Goal: Transaction & Acquisition: Purchase product/service

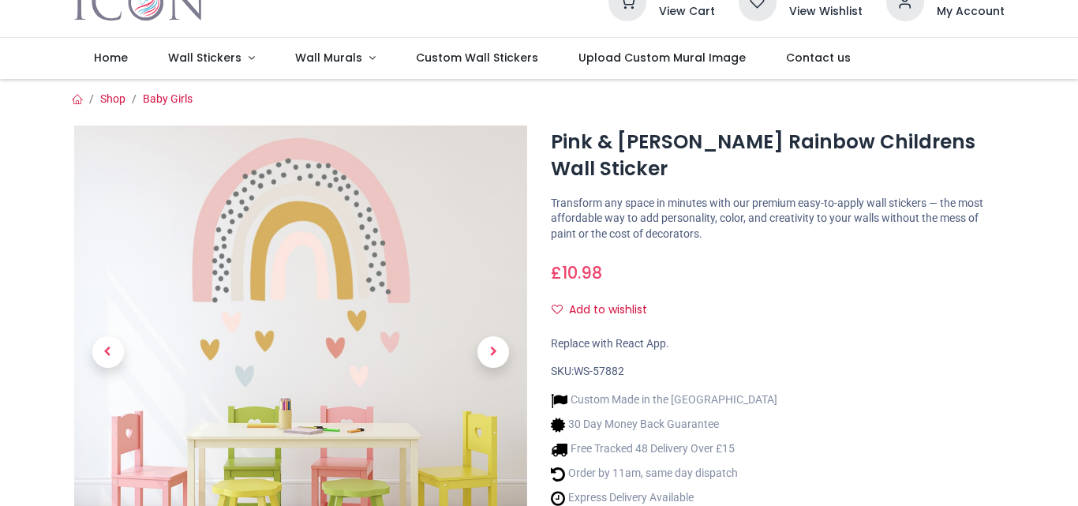
scroll to position [95, 0]
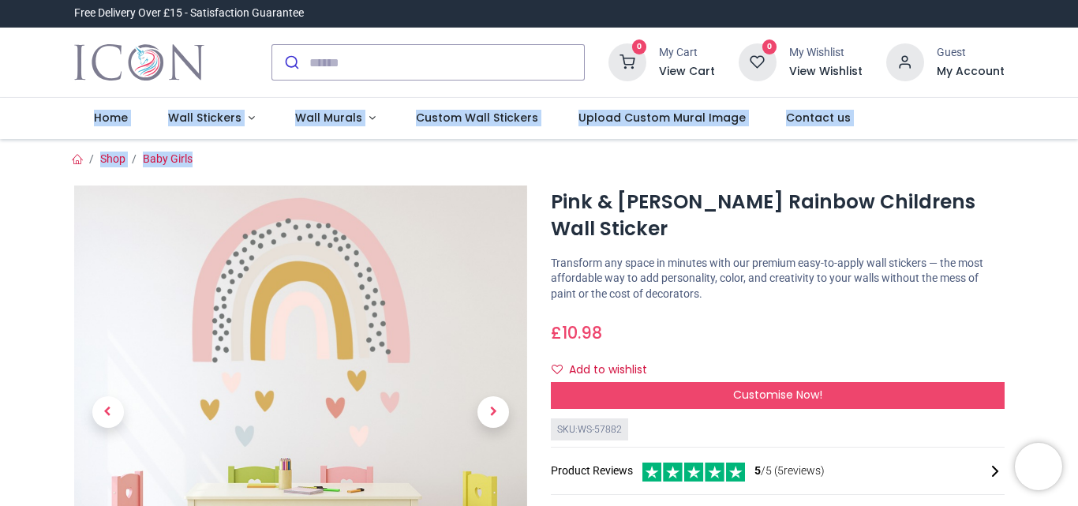
drag, startPoint x: 1075, startPoint y: 83, endPoint x: 1077, endPoint y: 153, distance: 70.3
click at [1077, 153] on div "Login • Register Home Wall Stickers" at bounding box center [539, 253] width 1078 height 506
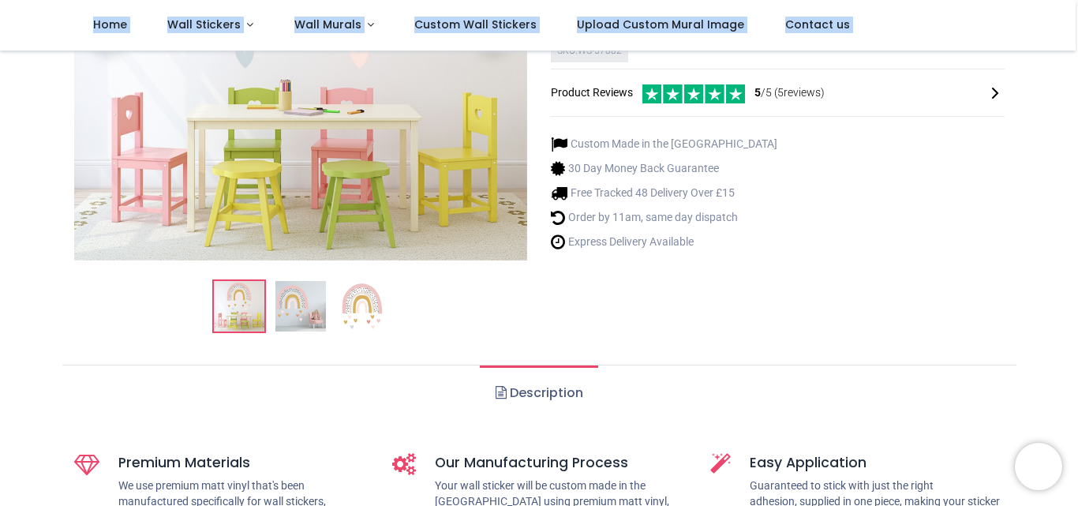
scroll to position [286, 0]
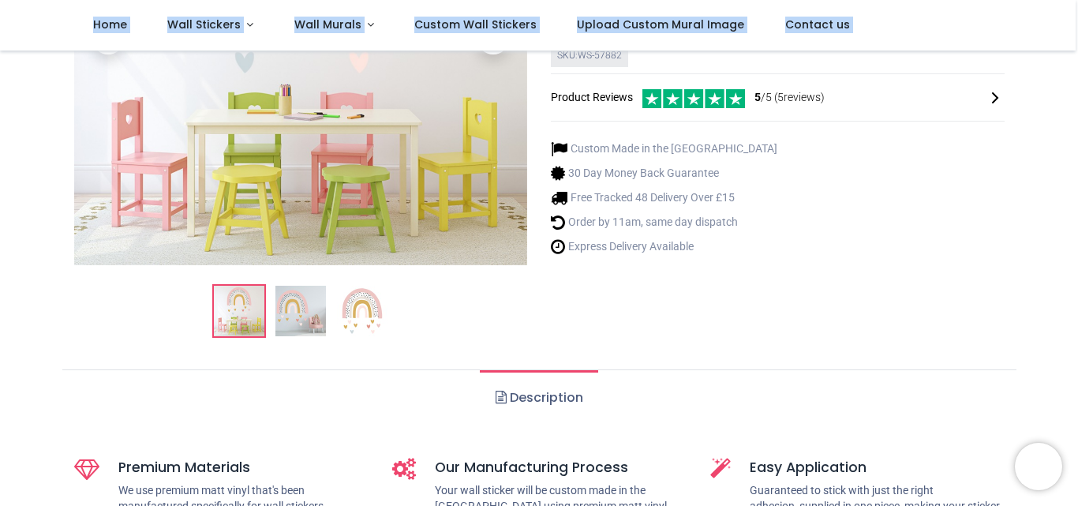
click at [535, 391] on link "Description" at bounding box center [539, 397] width 118 height 55
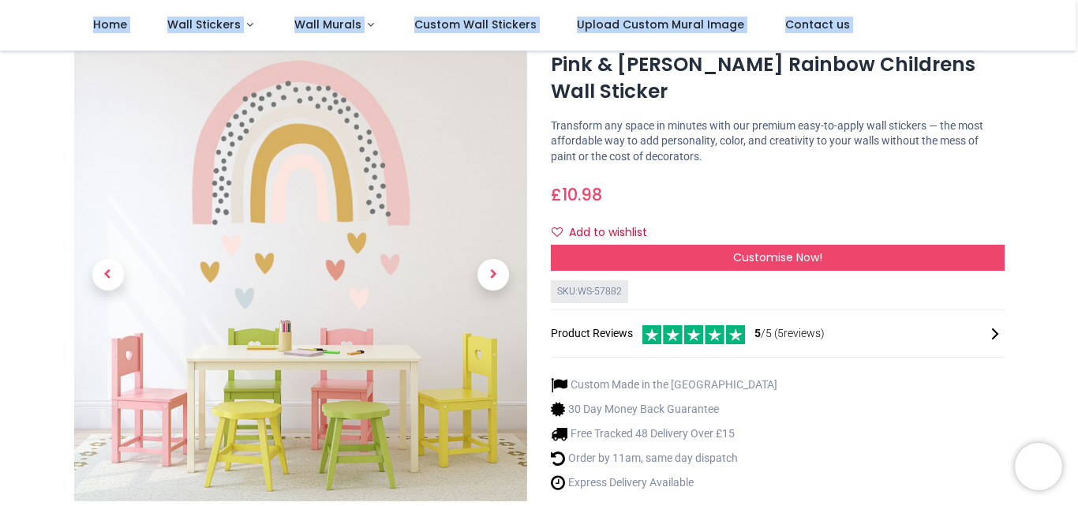
scroll to position [54, 0]
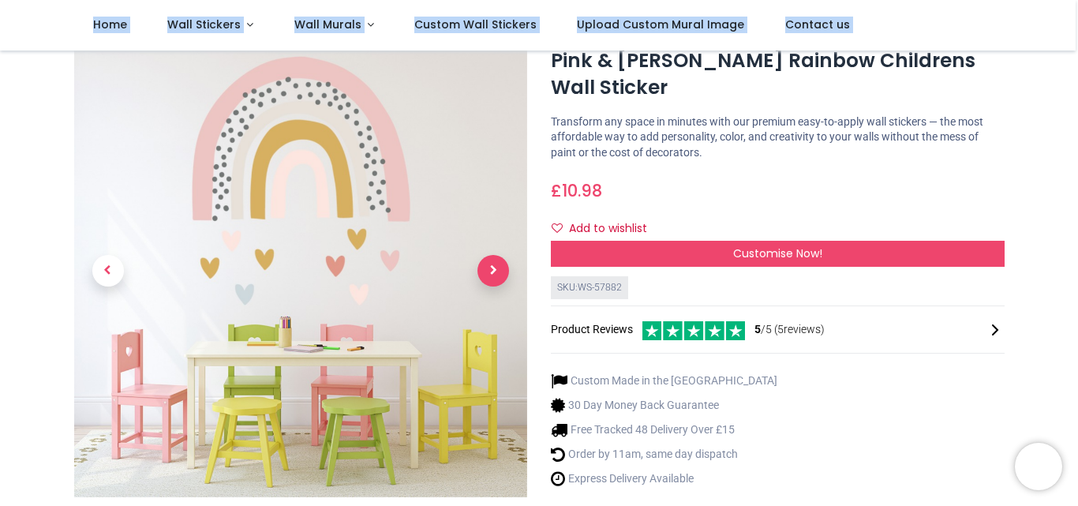
click at [487, 274] on span "Next" at bounding box center [493, 271] width 32 height 32
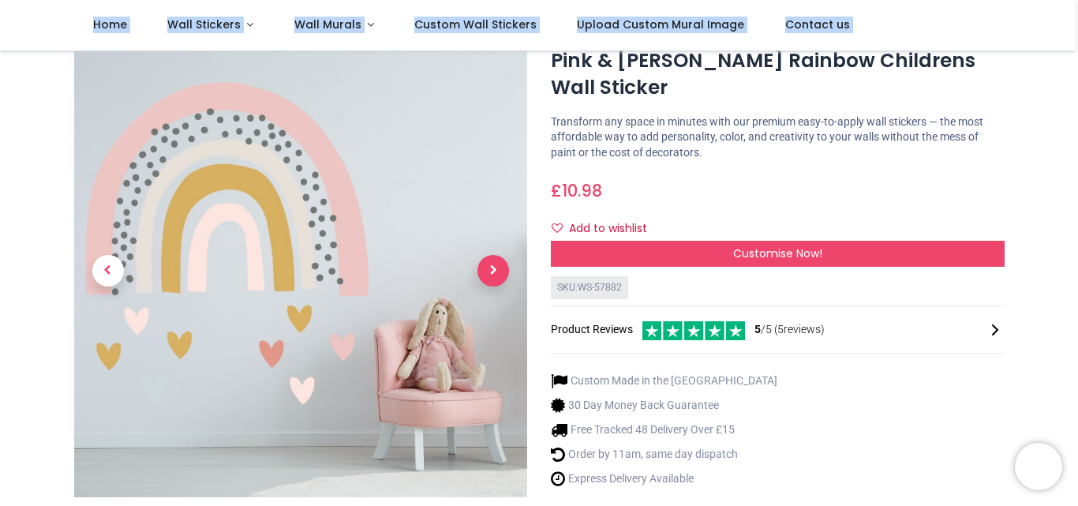
click at [487, 274] on span "Next" at bounding box center [493, 271] width 32 height 32
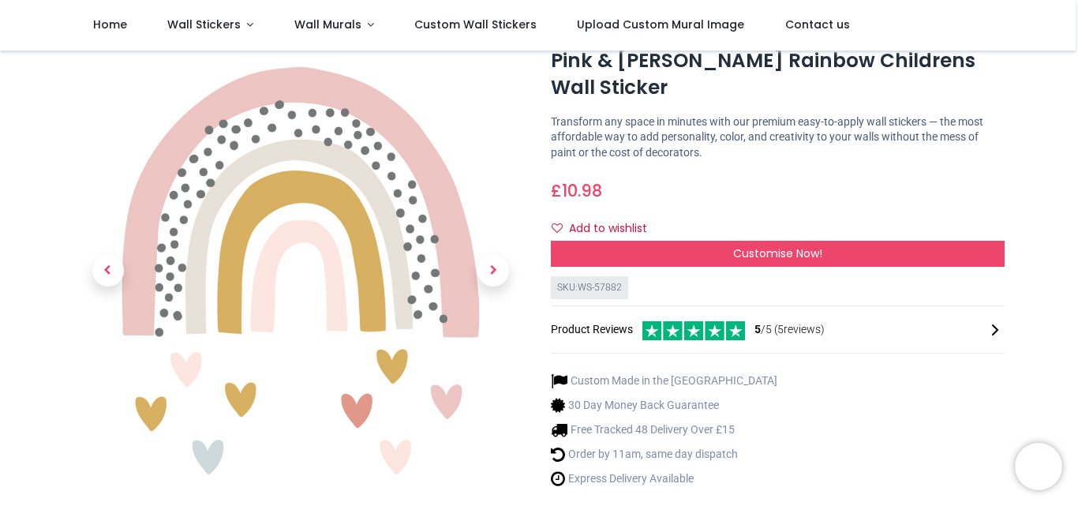
click at [989, 320] on icon at bounding box center [995, 329] width 19 height 19
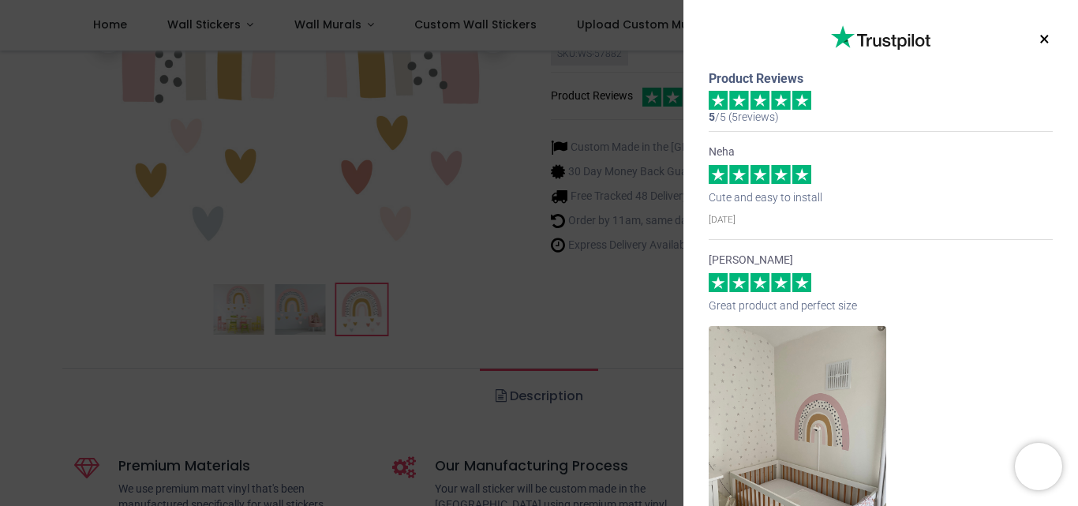
scroll to position [291, 0]
click at [1038, 40] on button "×" at bounding box center [1045, 39] width 20 height 28
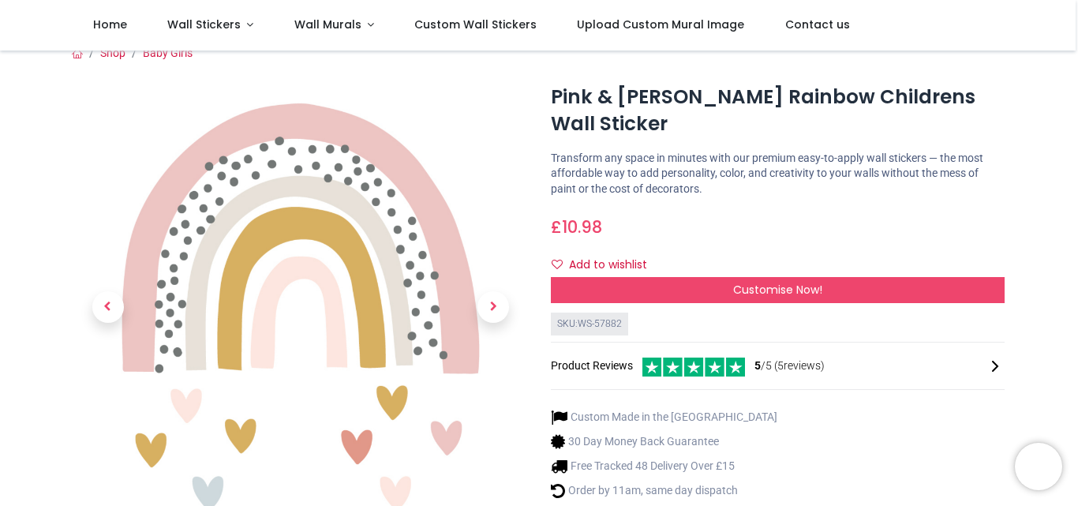
scroll to position [0, 0]
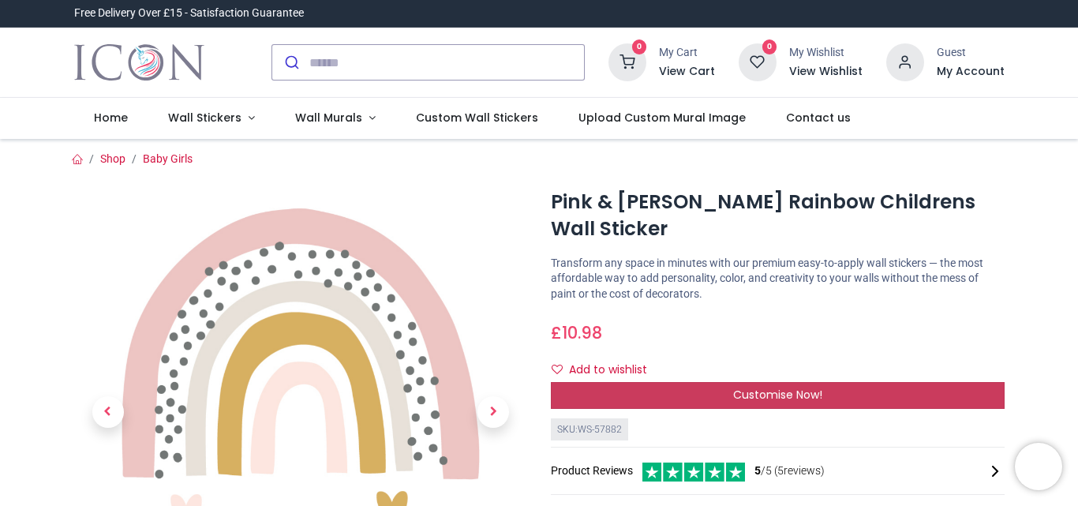
click at [780, 387] on span "Customise Now!" at bounding box center [777, 395] width 89 height 16
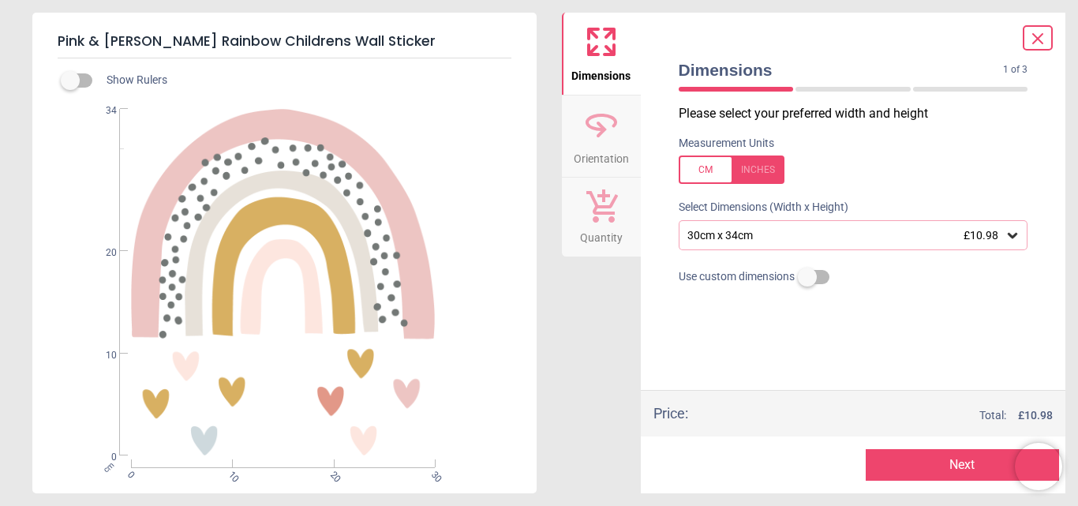
click at [780, 364] on div "Please select your preferred width and height Measurement Units Select Dimensio…" at bounding box center [853, 247] width 375 height 285
click at [1011, 237] on icon at bounding box center [1012, 236] width 9 height 6
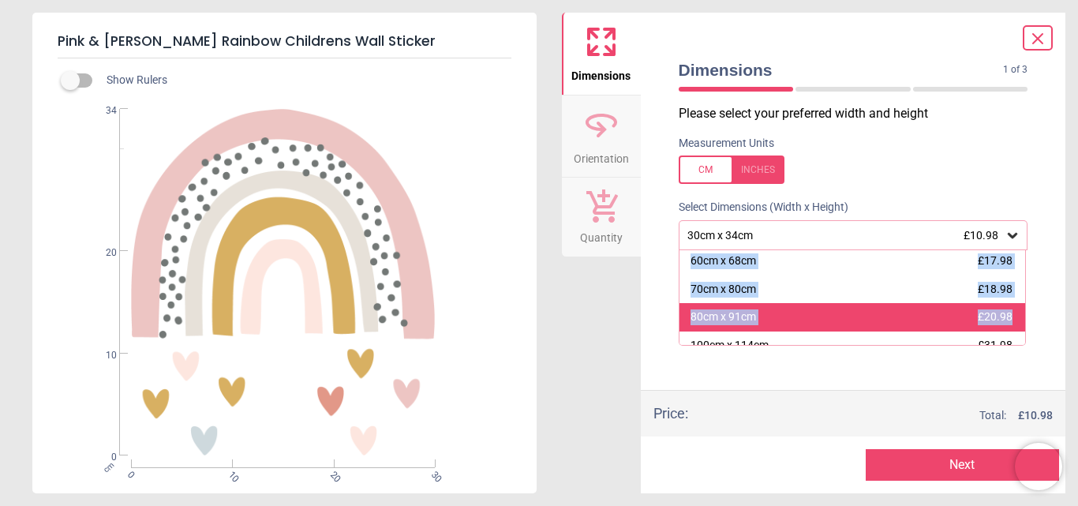
scroll to position [108, 0]
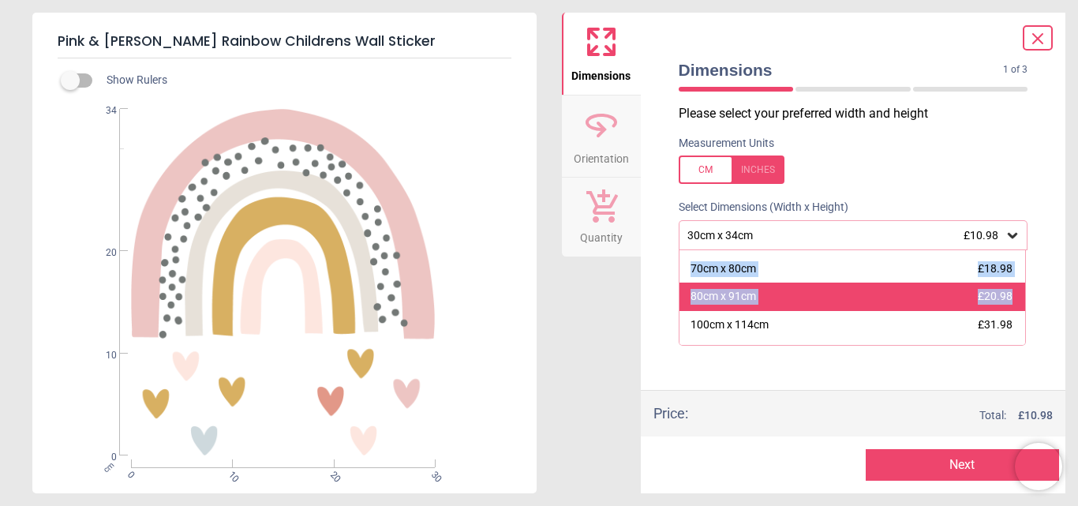
drag, startPoint x: 1024, startPoint y: 279, endPoint x: 1014, endPoint y: 311, distance: 33.9
click at [1014, 311] on div "30cm x 34cm £10.98 40cm x 46cm £14.98 50cm x 57cm £16.98 60cm x 68cm £17.98 70c…" at bounding box center [853, 297] width 348 height 95
click at [915, 301] on div "80cm x 91cm £20.98" at bounding box center [853, 297] width 346 height 28
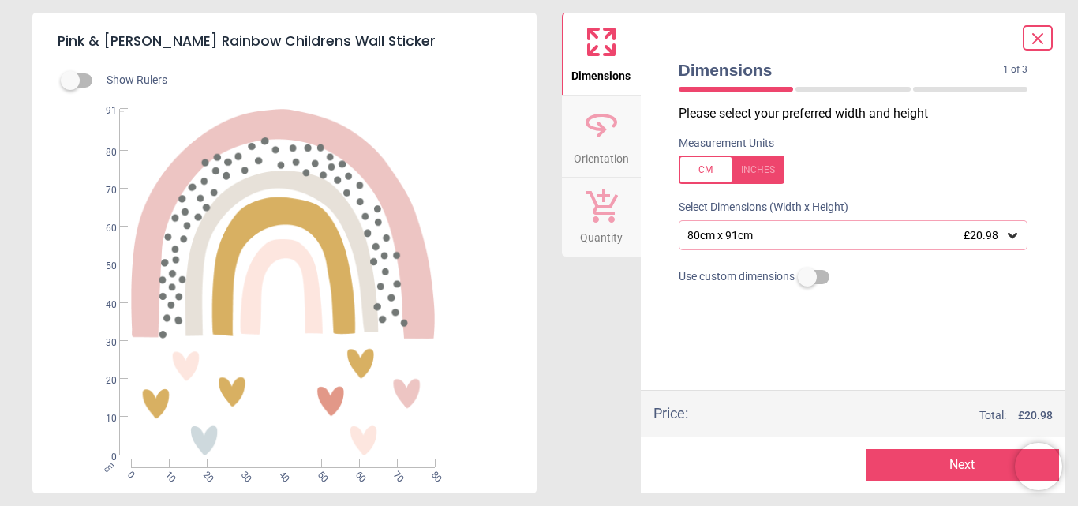
click at [950, 462] on button "Next" at bounding box center [962, 465] width 193 height 32
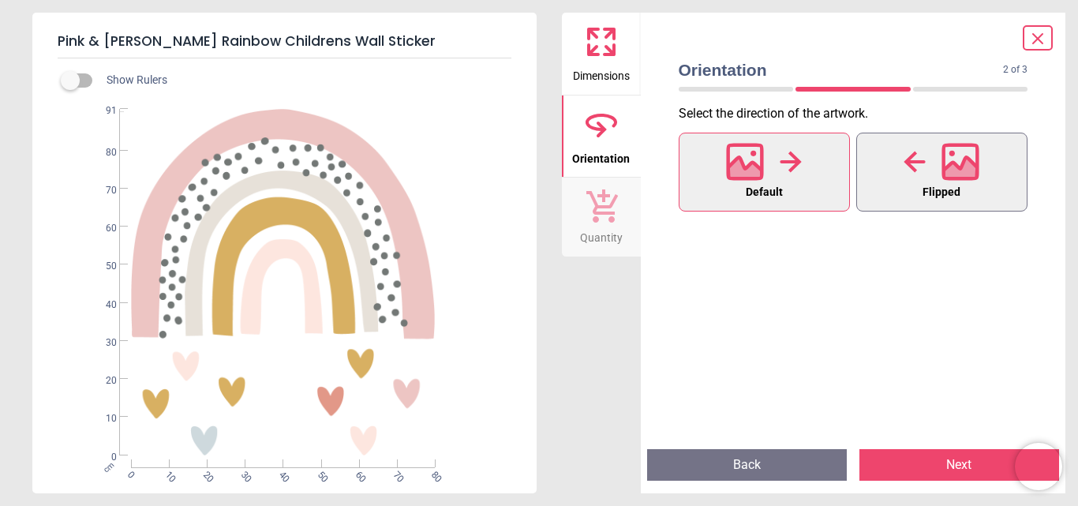
click at [929, 188] on span "Flipped" at bounding box center [942, 192] width 38 height 21
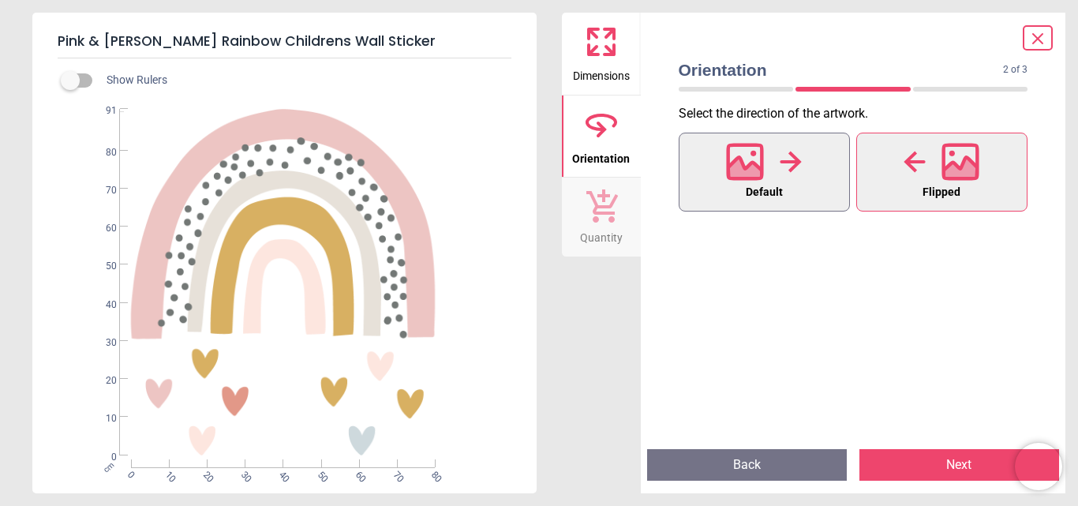
click at [783, 178] on div at bounding box center [764, 161] width 76 height 41
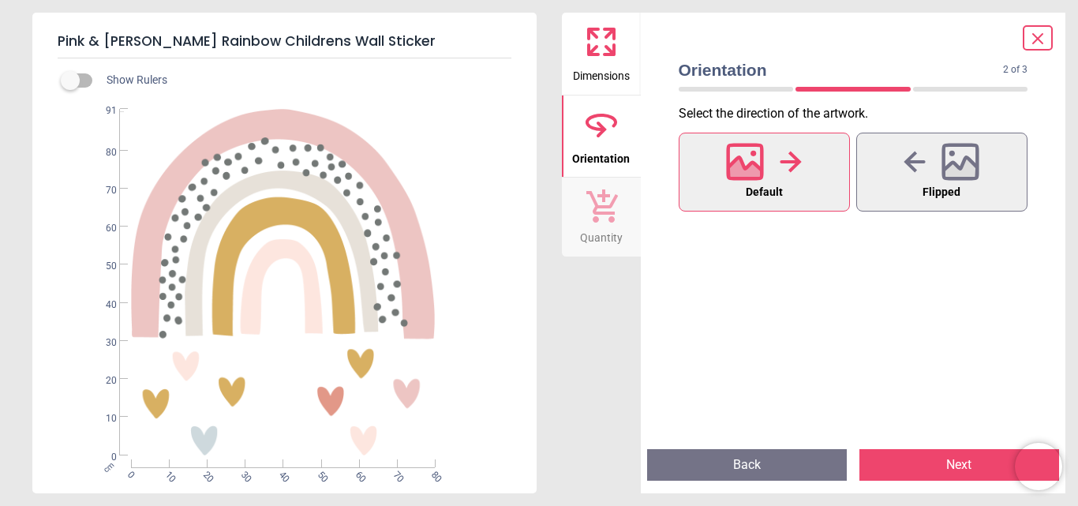
click at [930, 459] on button "Next" at bounding box center [959, 465] width 200 height 32
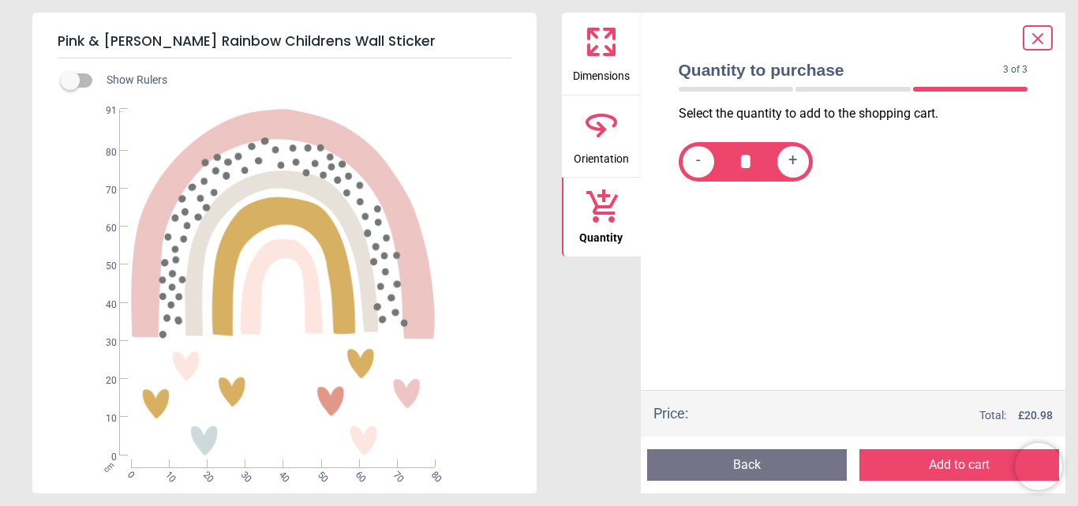
click at [930, 459] on button "Add to cart" at bounding box center [959, 465] width 200 height 32
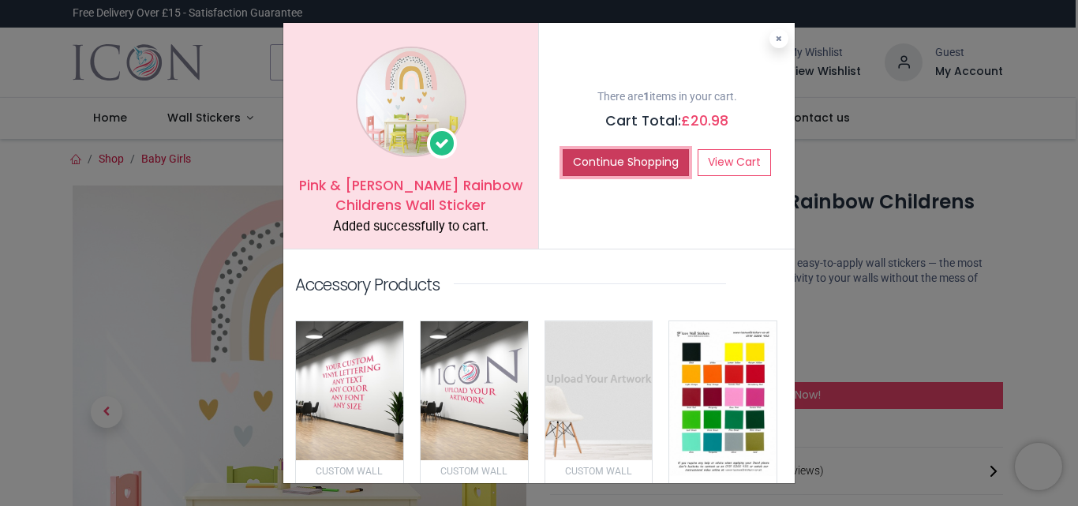
click at [654, 167] on button "Continue Shopping" at bounding box center [626, 162] width 126 height 27
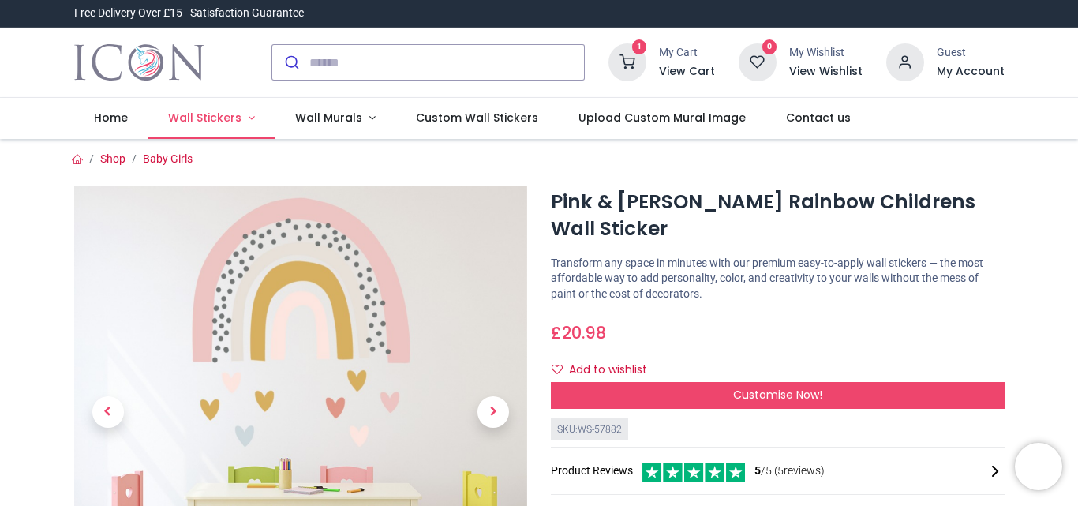
click at [242, 117] on link "Wall Stickers" at bounding box center [211, 118] width 127 height 41
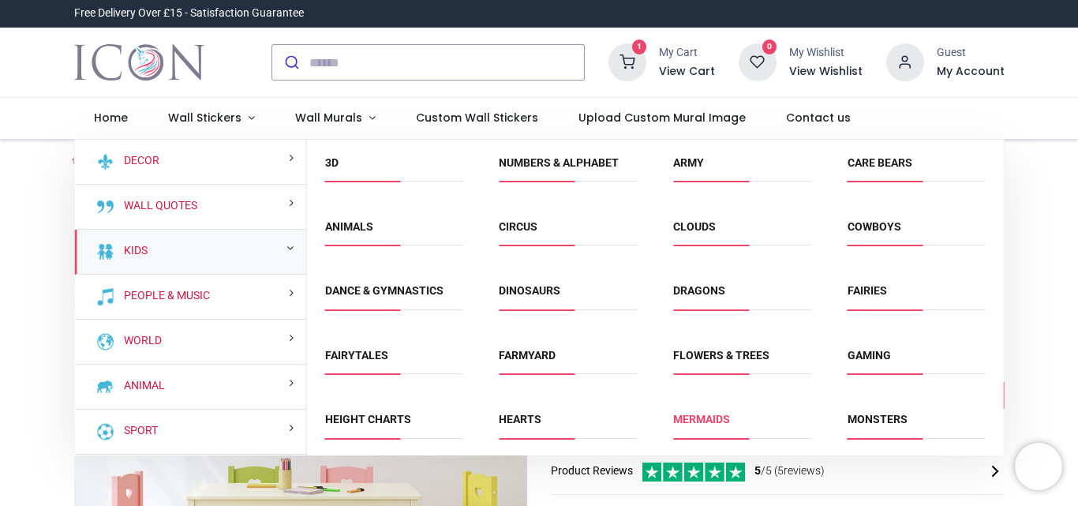
click at [687, 421] on link "Mermaids" at bounding box center [701, 419] width 57 height 13
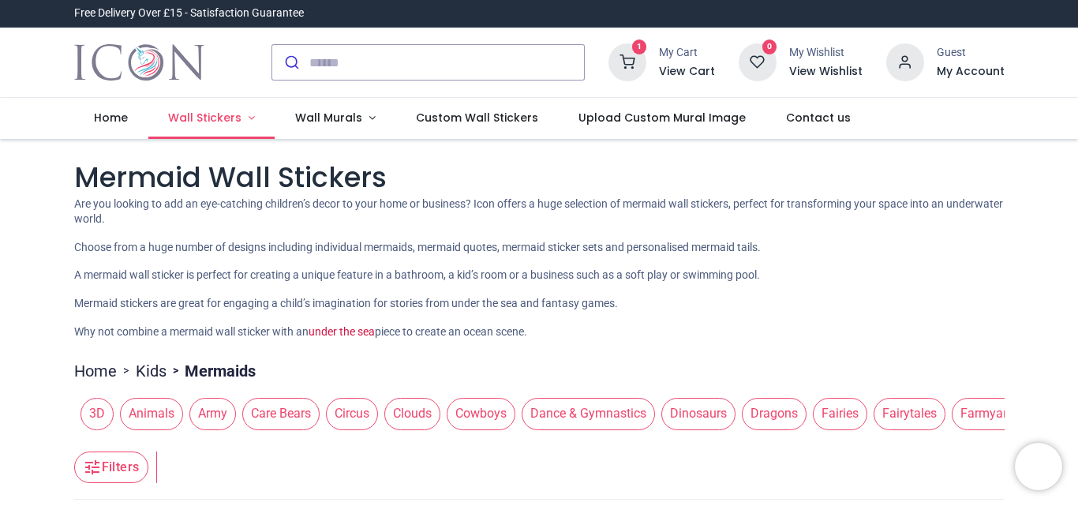
click at [243, 119] on link "Wall Stickers" at bounding box center [211, 118] width 127 height 41
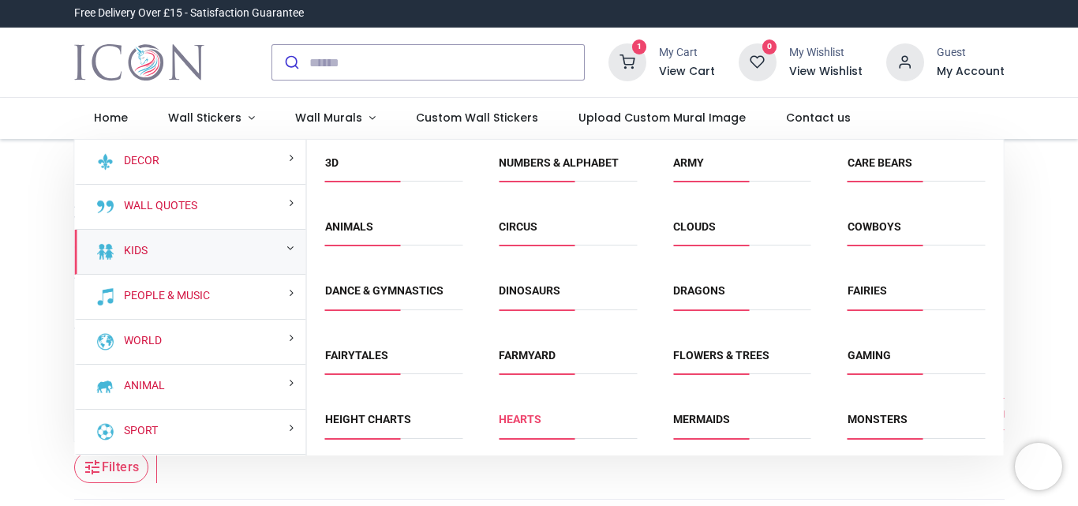
click at [517, 423] on link "Hearts" at bounding box center [520, 419] width 43 height 13
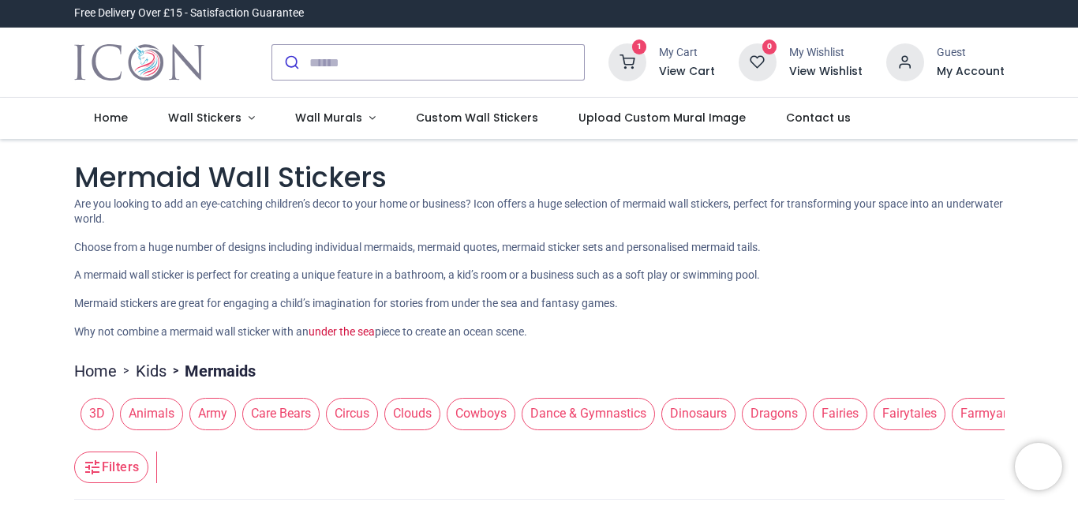
click at [517, 423] on button "Dance & Gymnastics" at bounding box center [585, 414] width 140 height 32
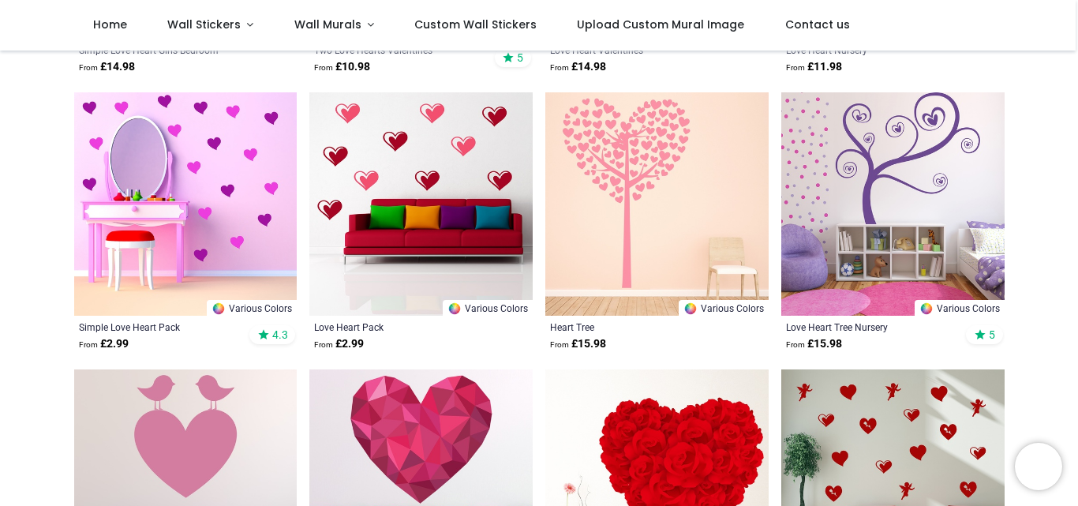
scroll to position [524, 0]
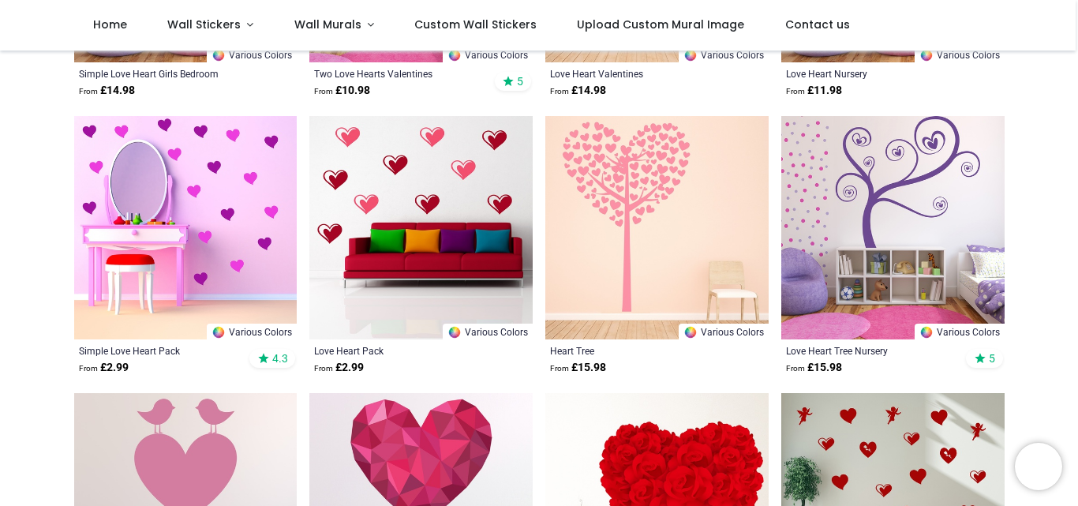
click at [642, 251] on img at bounding box center [656, 227] width 223 height 223
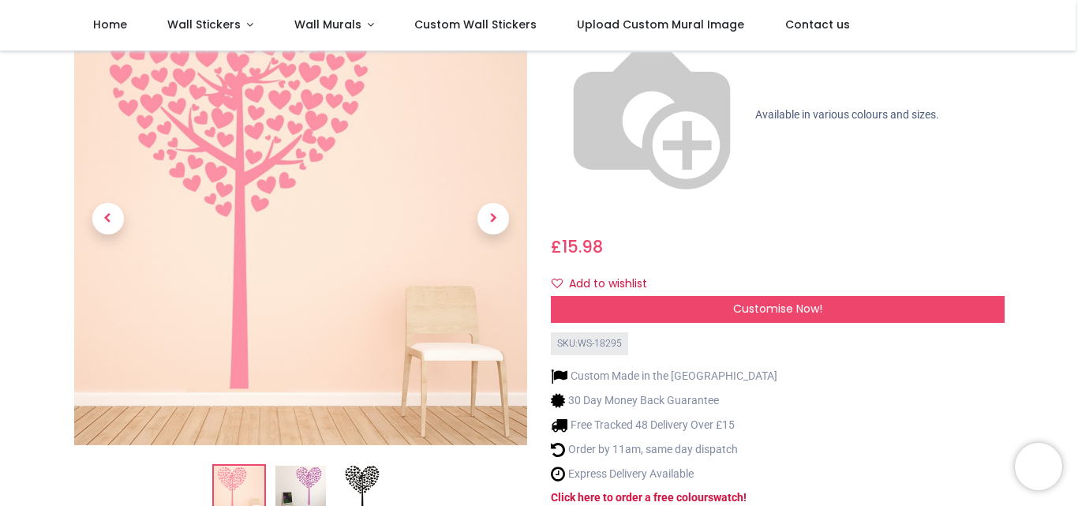
scroll to position [189, 0]
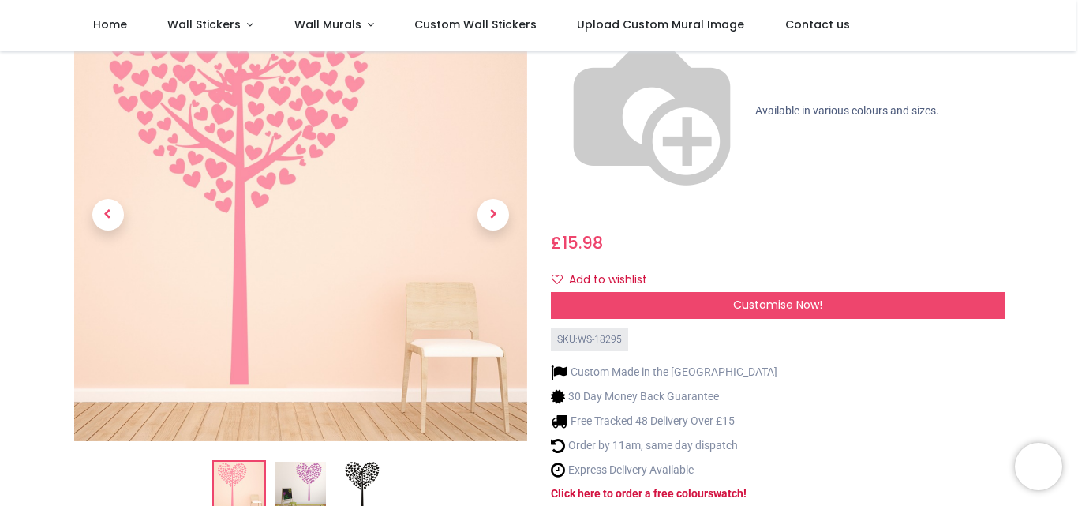
click at [564, 343] on div "Heart Tree Wall Sticker https://www.iconwallstickers.co.uk/heart-tree-wall-stic…" at bounding box center [777, 217] width 477 height 618
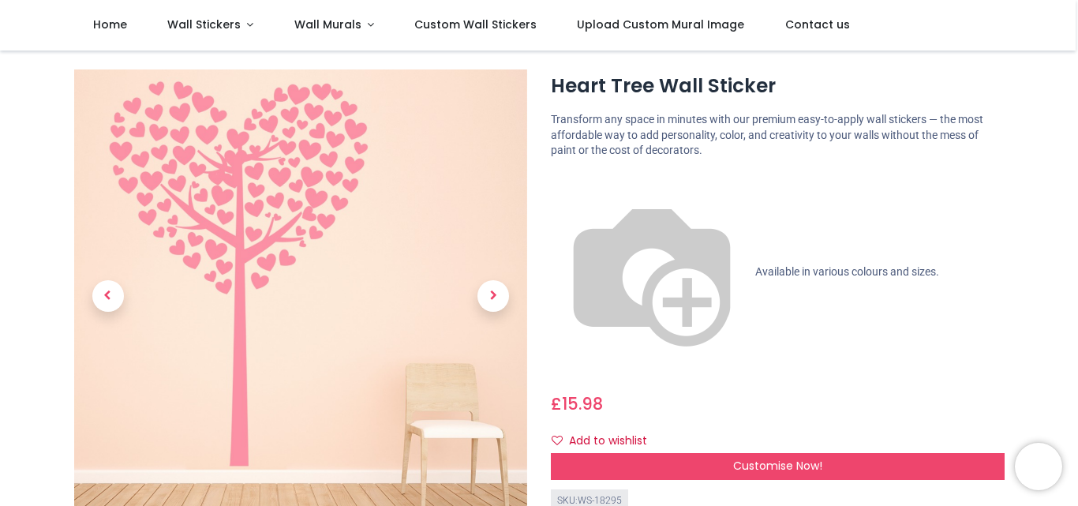
scroll to position [0, 0]
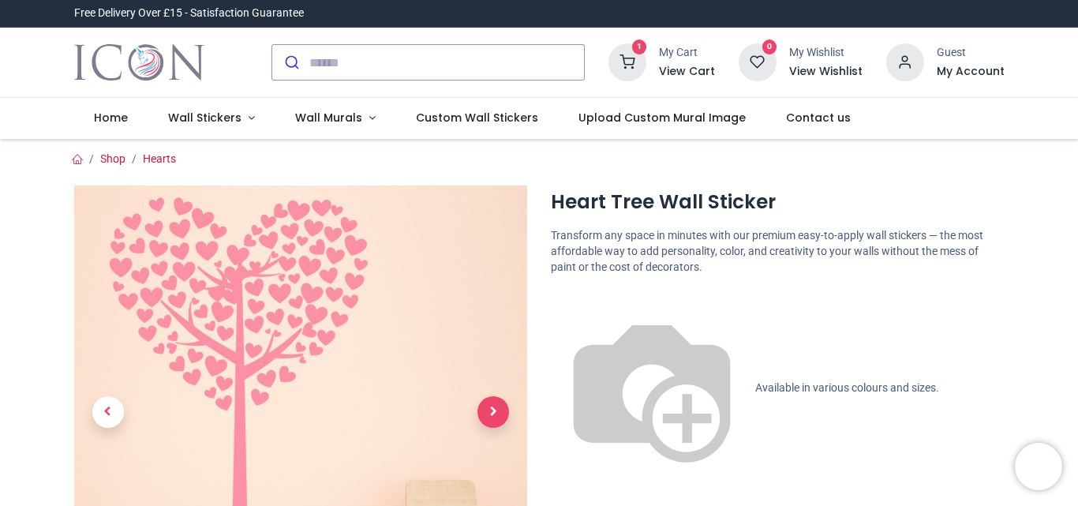
click at [485, 414] on span "Next" at bounding box center [493, 412] width 32 height 32
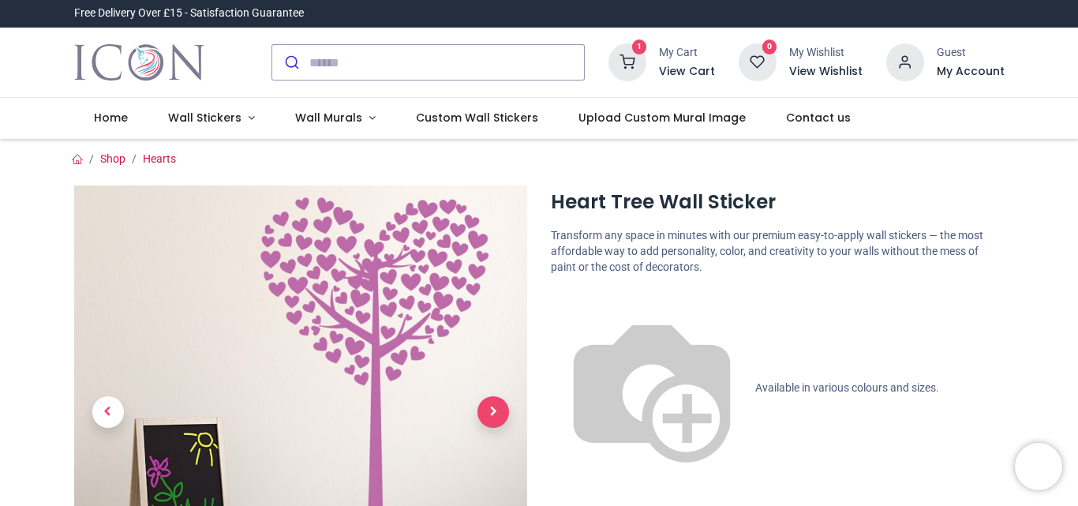
click at [485, 414] on span "Next" at bounding box center [493, 412] width 32 height 32
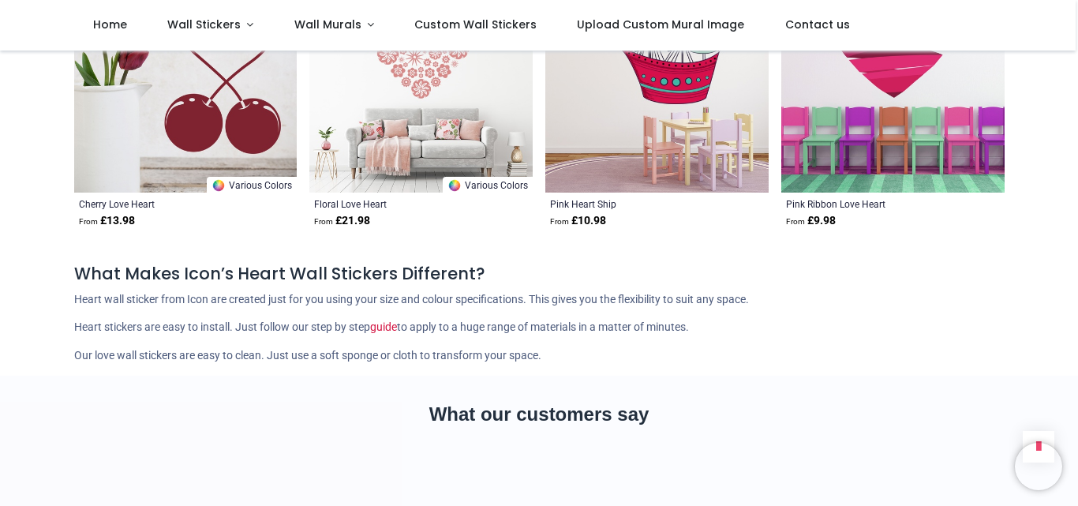
scroll to position [1516, 0]
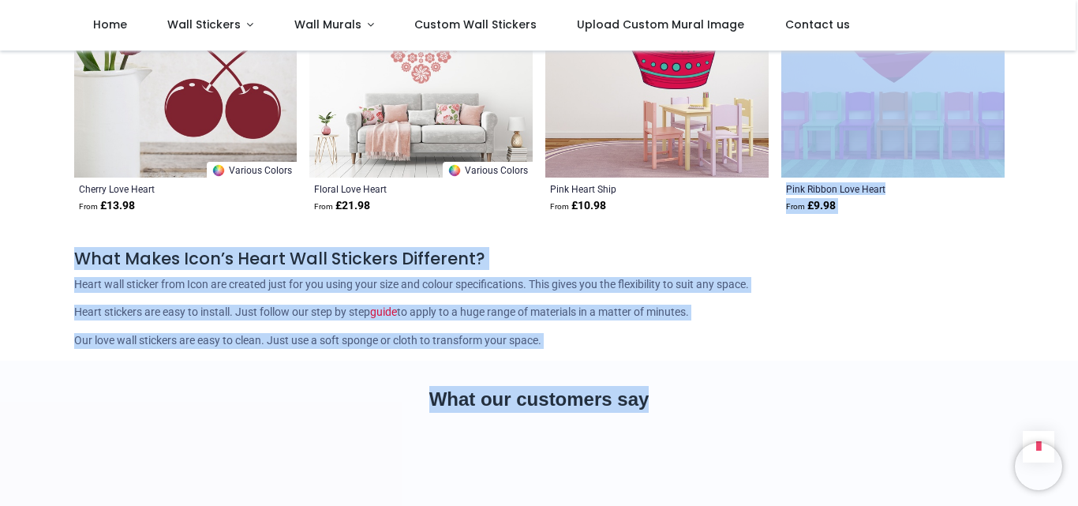
drag, startPoint x: 1059, startPoint y: 362, endPoint x: 1059, endPoint y: 77, distance: 284.9
click at [1059, 77] on div "Login • Register Home Wall Stickers" at bounding box center [539, 253] width 1078 height 506
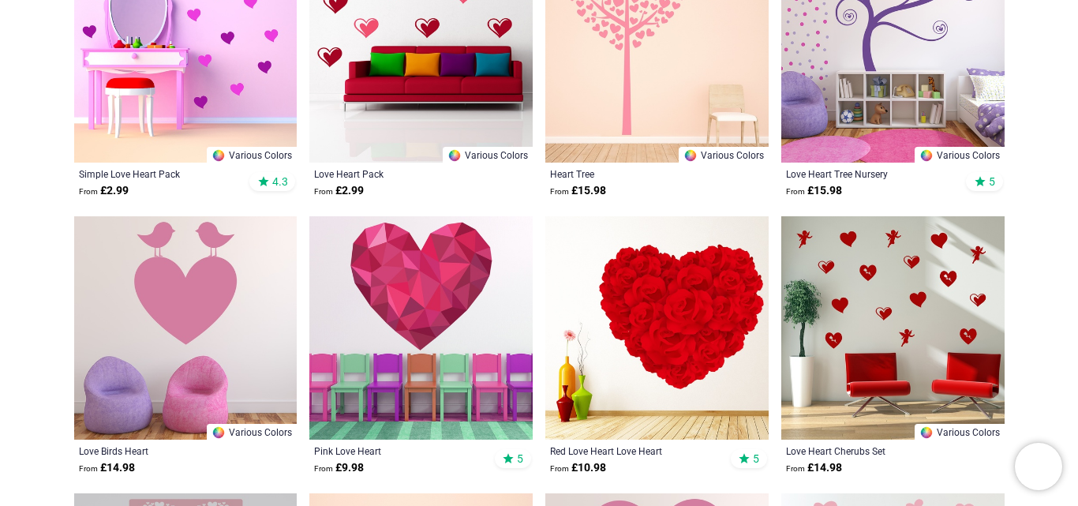
scroll to position [0, 0]
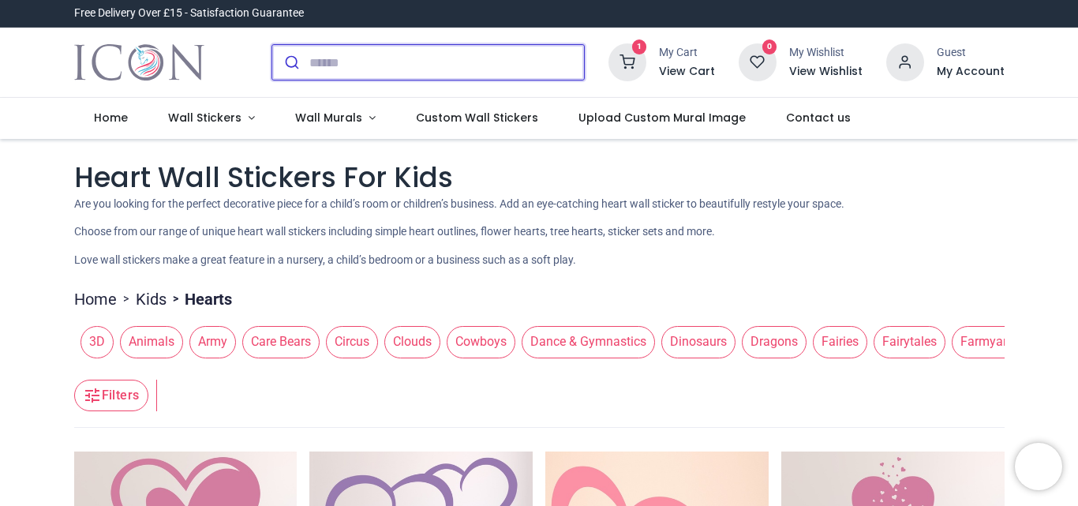
click at [387, 60] on input "search" at bounding box center [446, 62] width 275 height 35
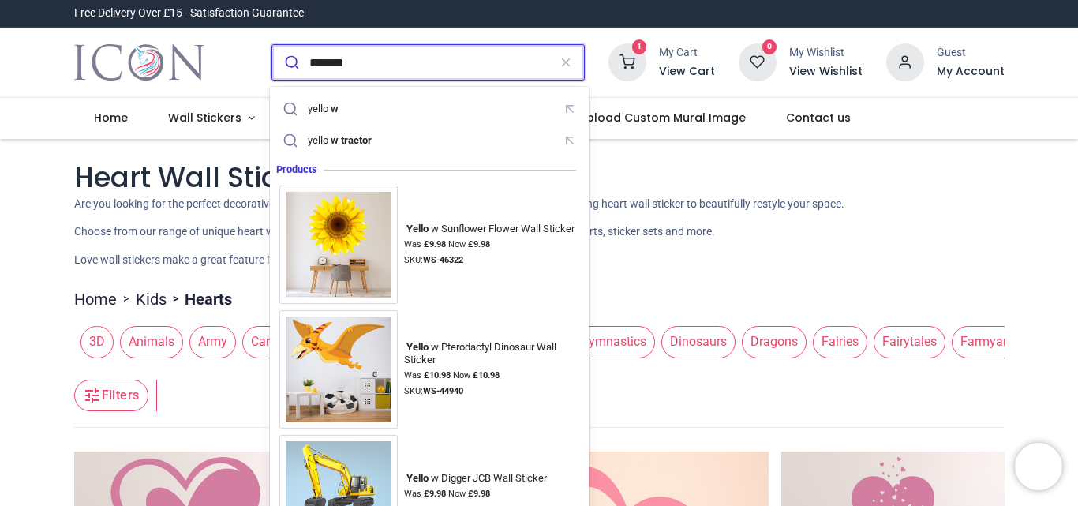
type input "*******"
click at [272, 45] on button "submit" at bounding box center [290, 62] width 37 height 35
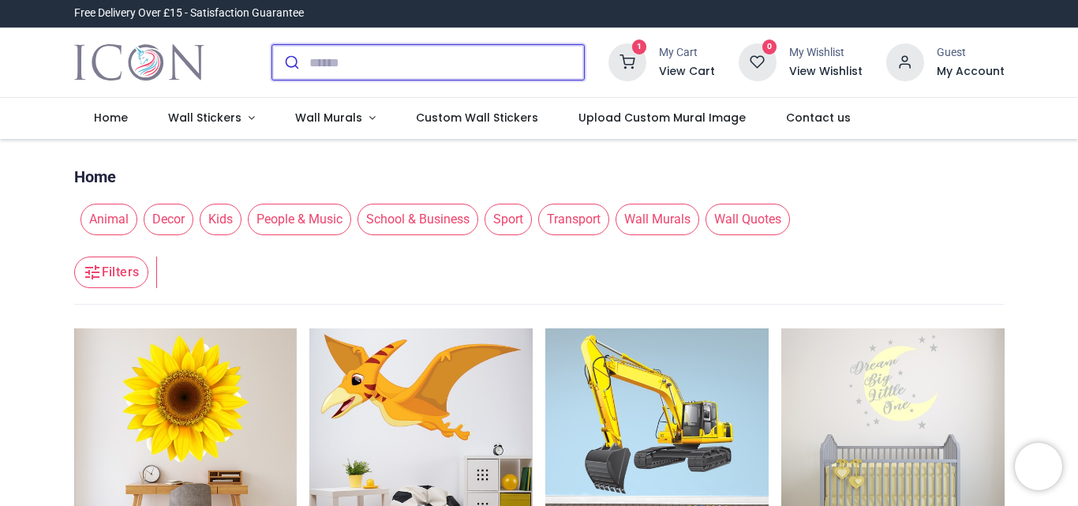
click at [387, 60] on input "search" at bounding box center [446, 62] width 275 height 35
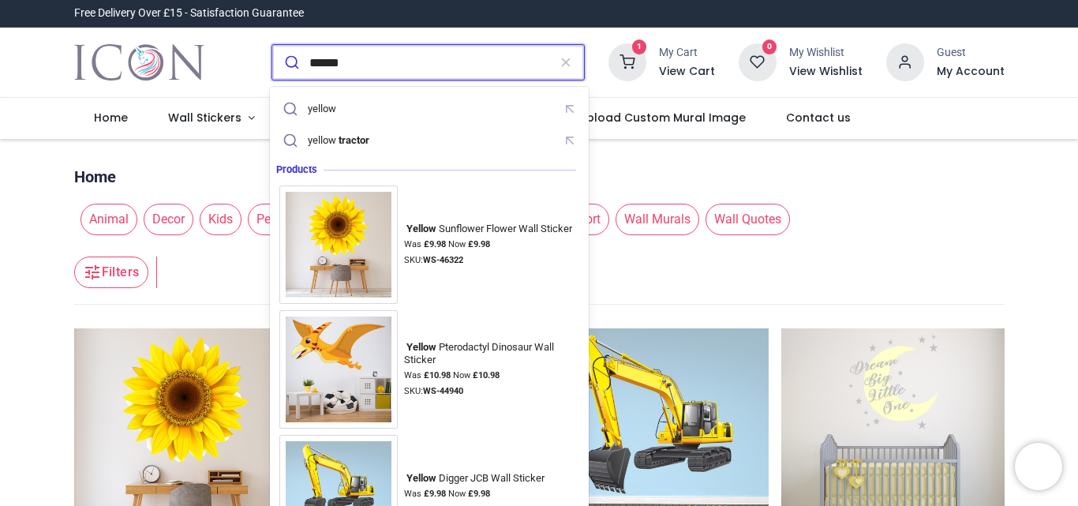
type input "******"
click at [272, 45] on button "submit" at bounding box center [290, 62] width 37 height 35
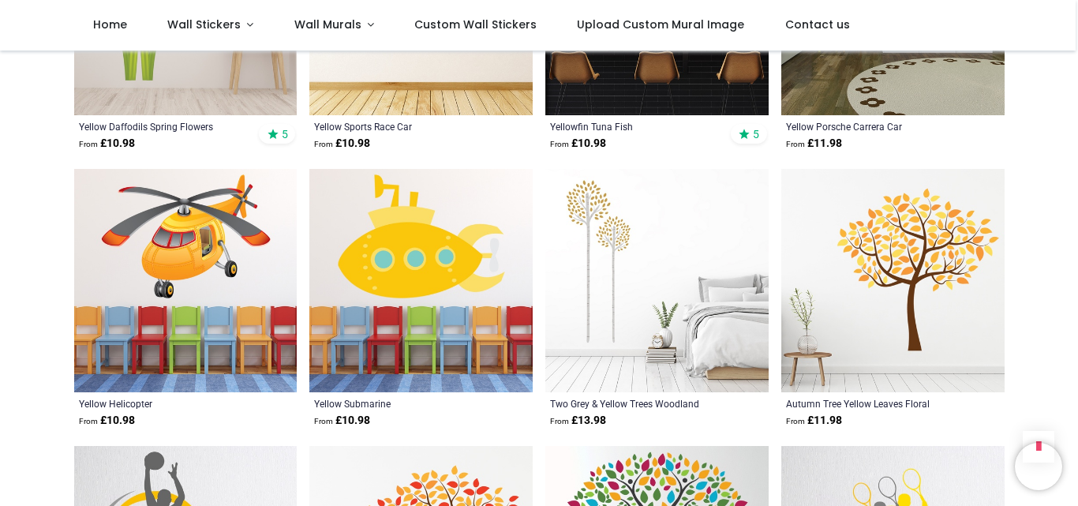
scroll to position [1327, 0]
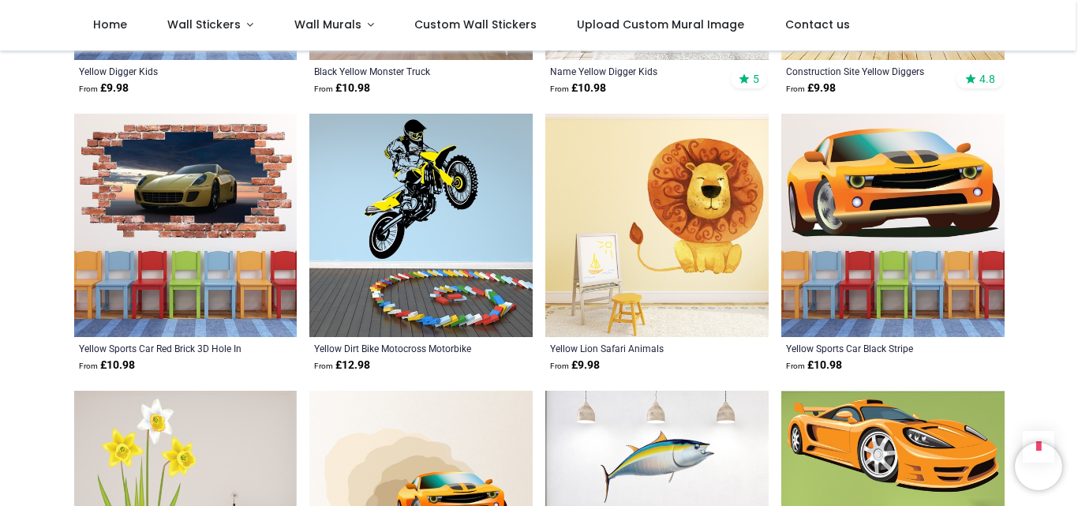
scroll to position [628, 0]
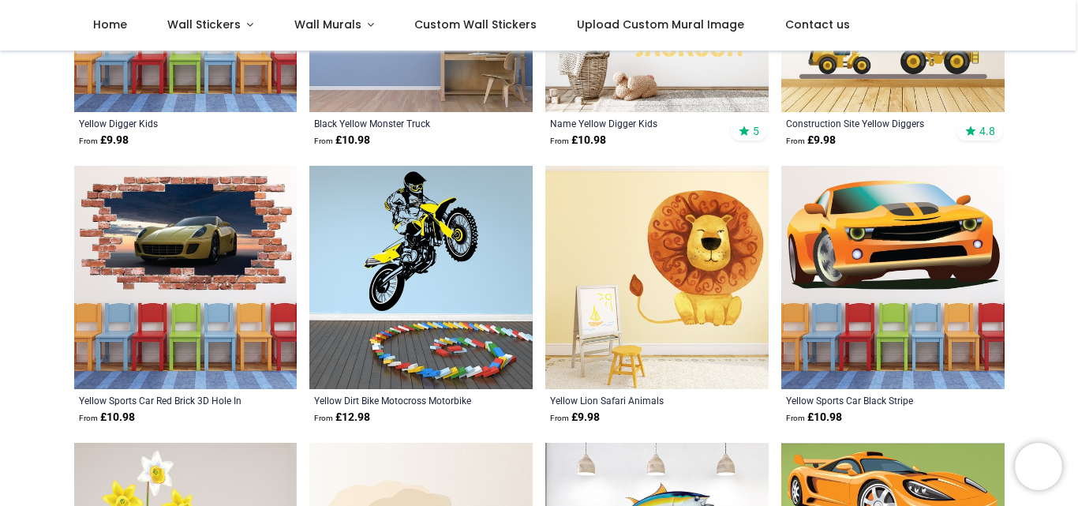
click at [677, 333] on img at bounding box center [656, 277] width 223 height 223
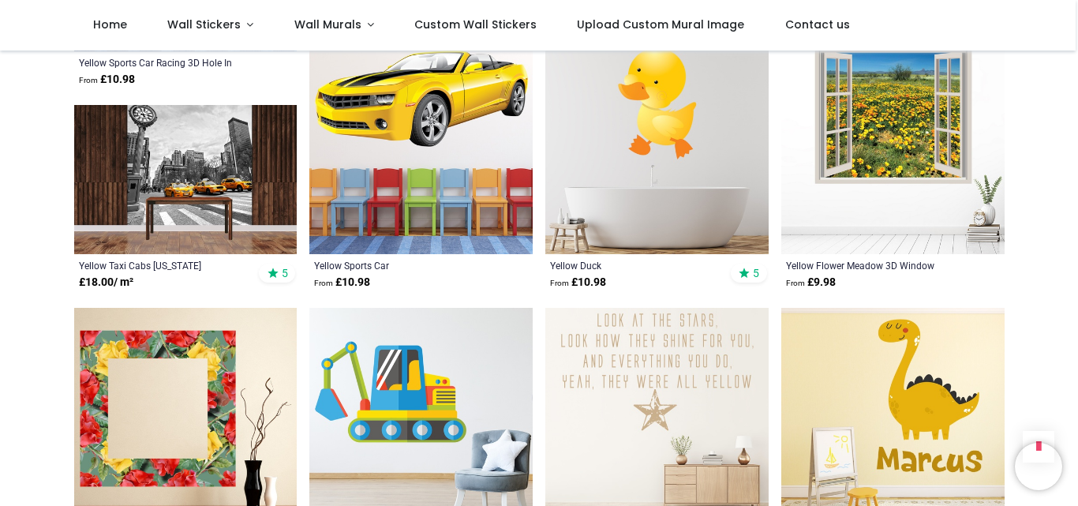
scroll to position [1642, 0]
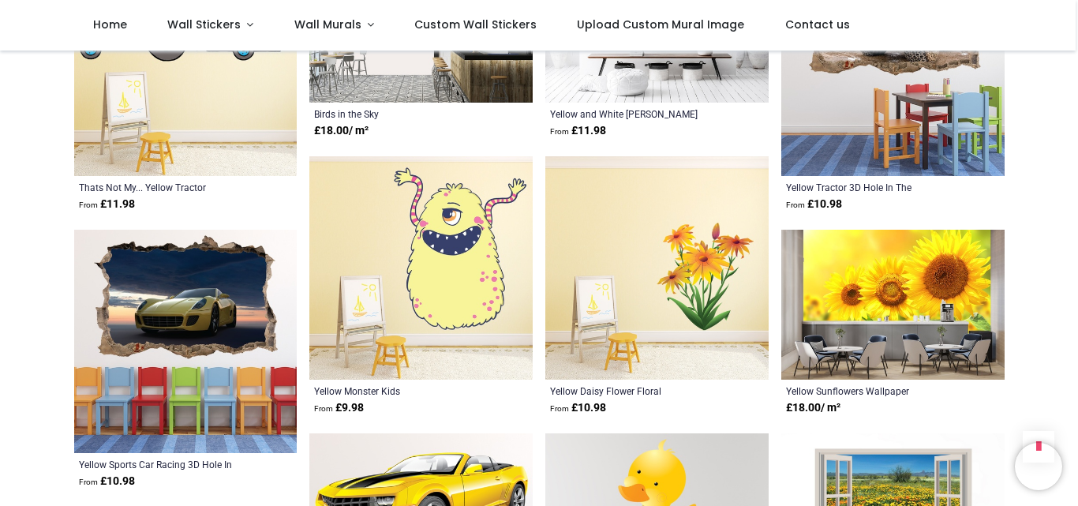
scroll to position [1271, 0]
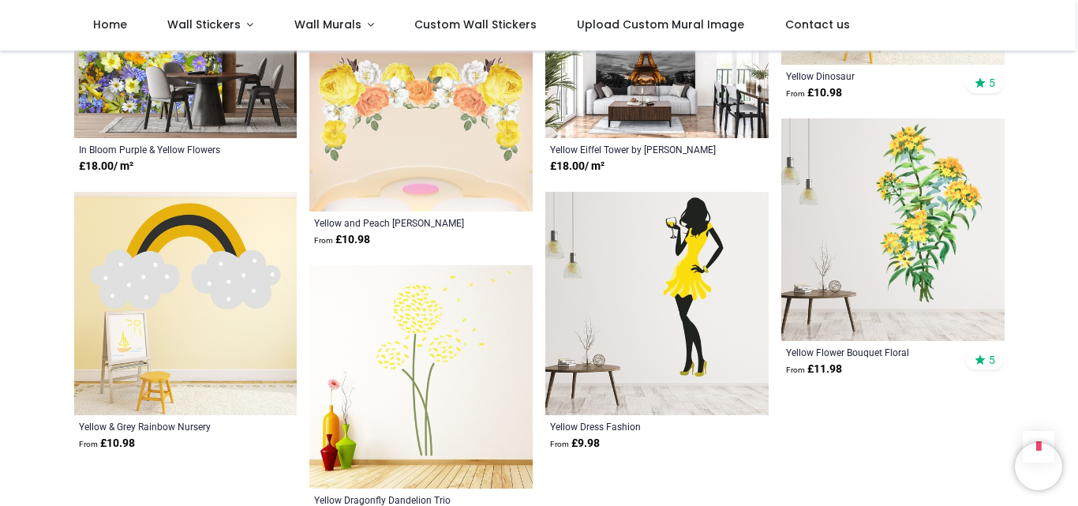
scroll to position [3491, 0]
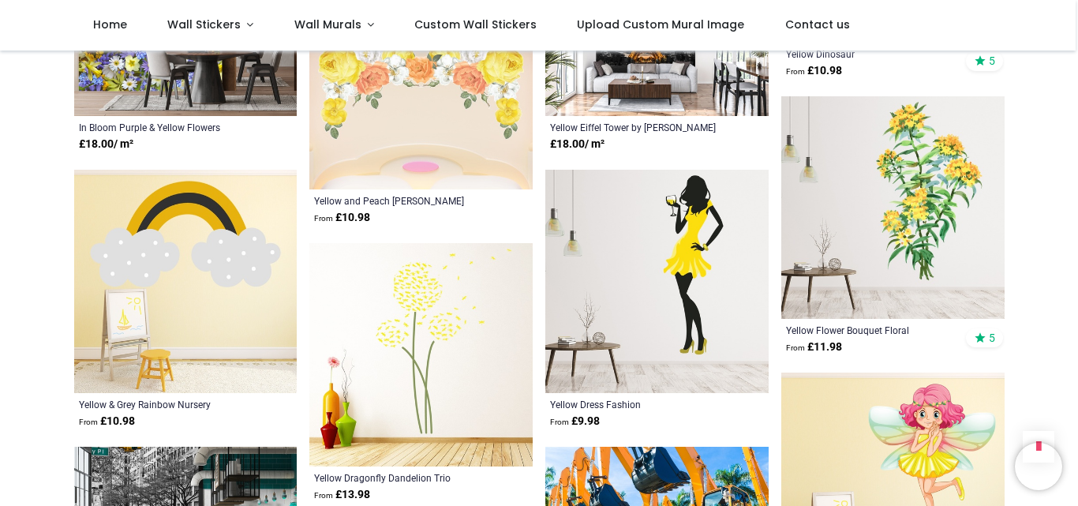
scroll to position [3532, 0]
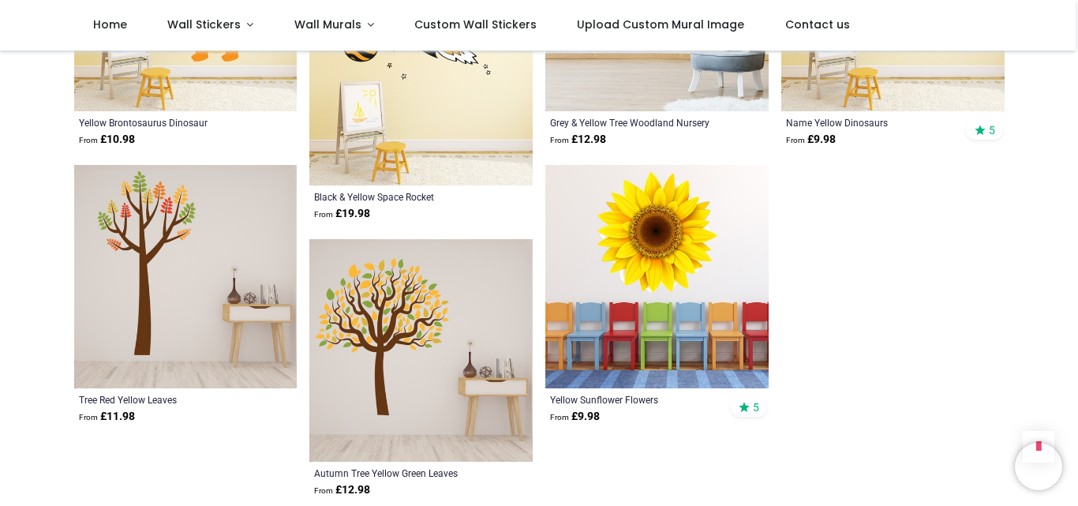
scroll to position [4825, 0]
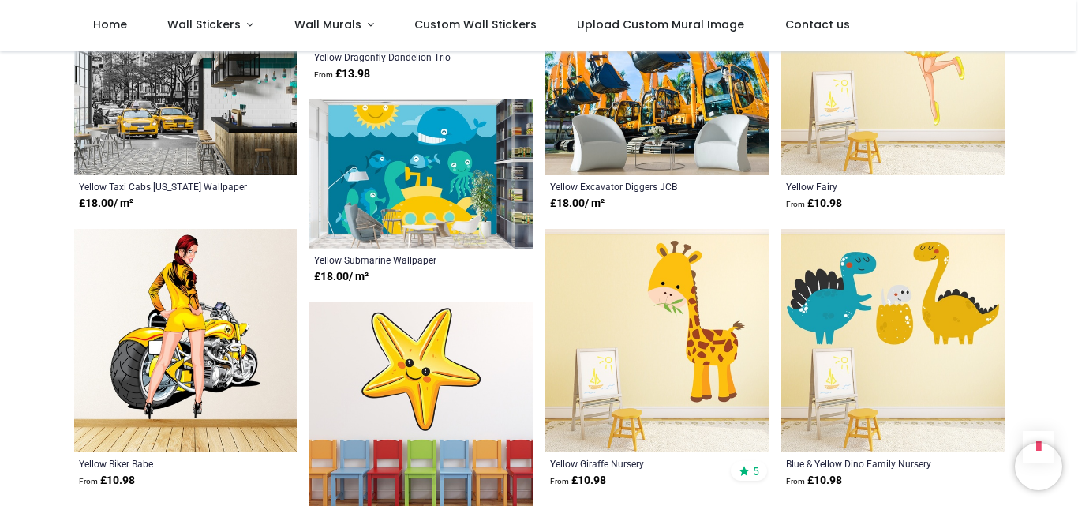
scroll to position [3874, 0]
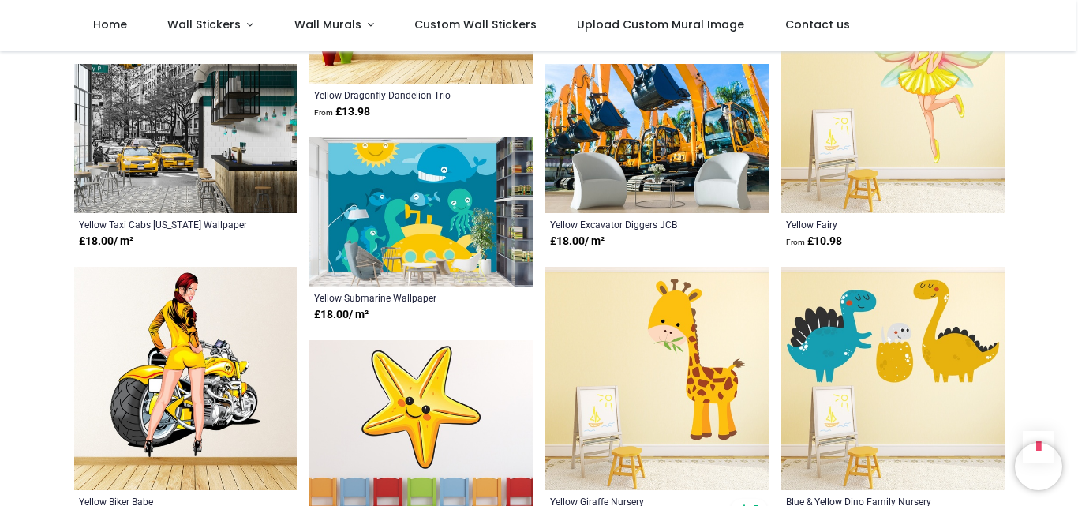
click at [713, 343] on img at bounding box center [656, 378] width 223 height 223
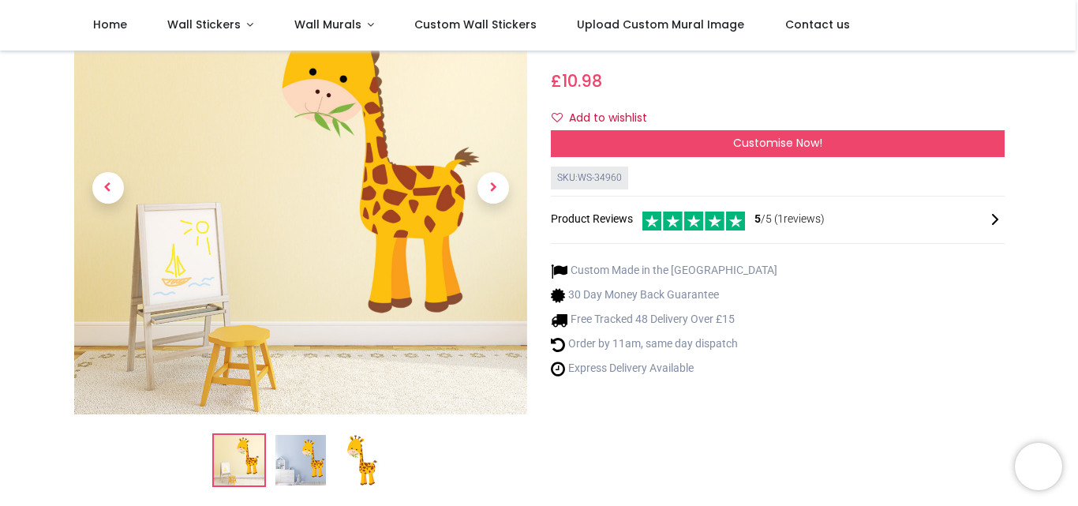
scroll to position [129, 0]
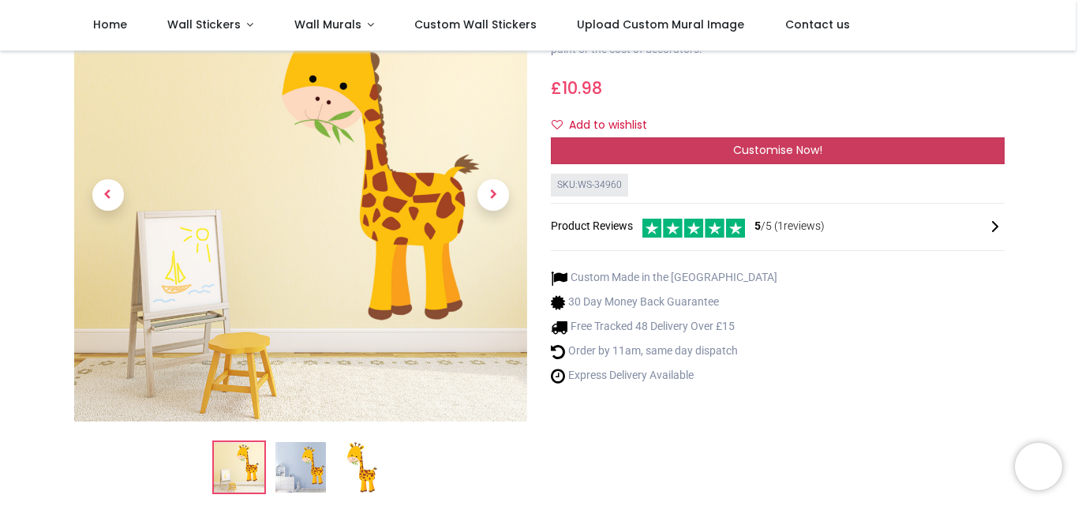
click at [747, 155] on span "Customise Now!" at bounding box center [777, 150] width 89 height 16
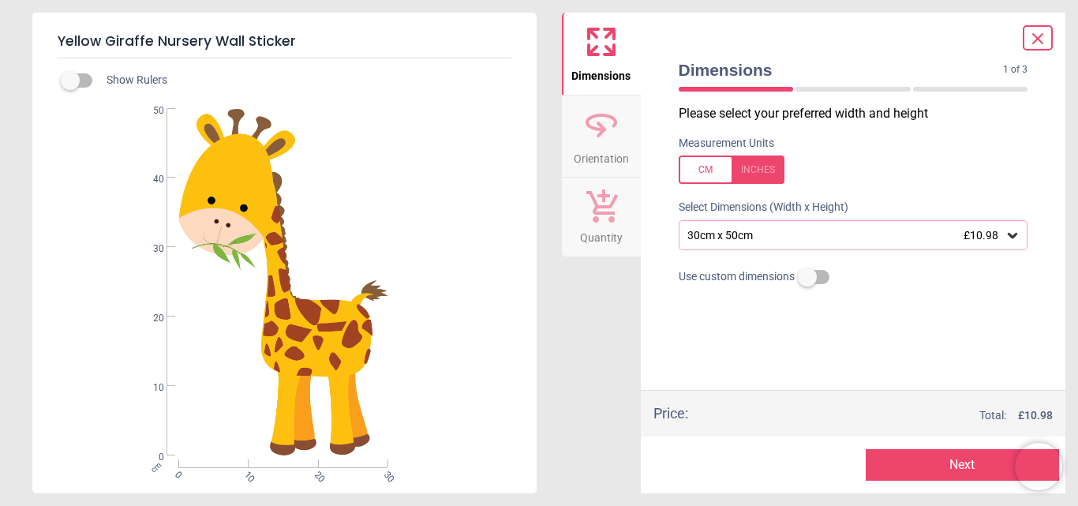
click at [884, 227] on div "30cm x 50cm £10.98" at bounding box center [854, 235] width 350 height 30
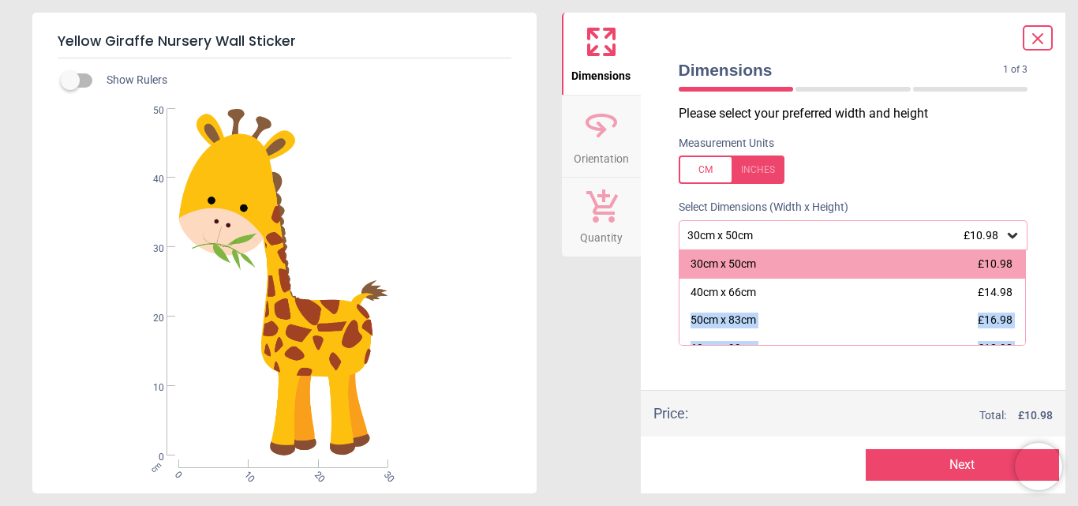
drag, startPoint x: 1020, startPoint y: 264, endPoint x: 1021, endPoint y: 286, distance: 22.1
click at [1021, 286] on div "Dimensions 1 of 3 1 of 4 Please select your preferred width and height Measurem…" at bounding box center [853, 253] width 425 height 481
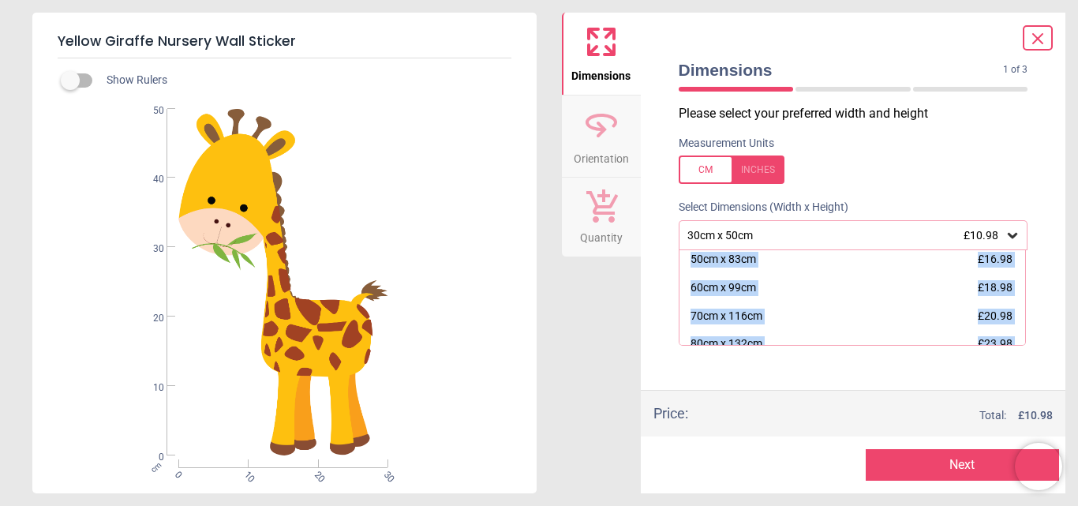
scroll to position [63, 0]
